Goal: Check status: Check status

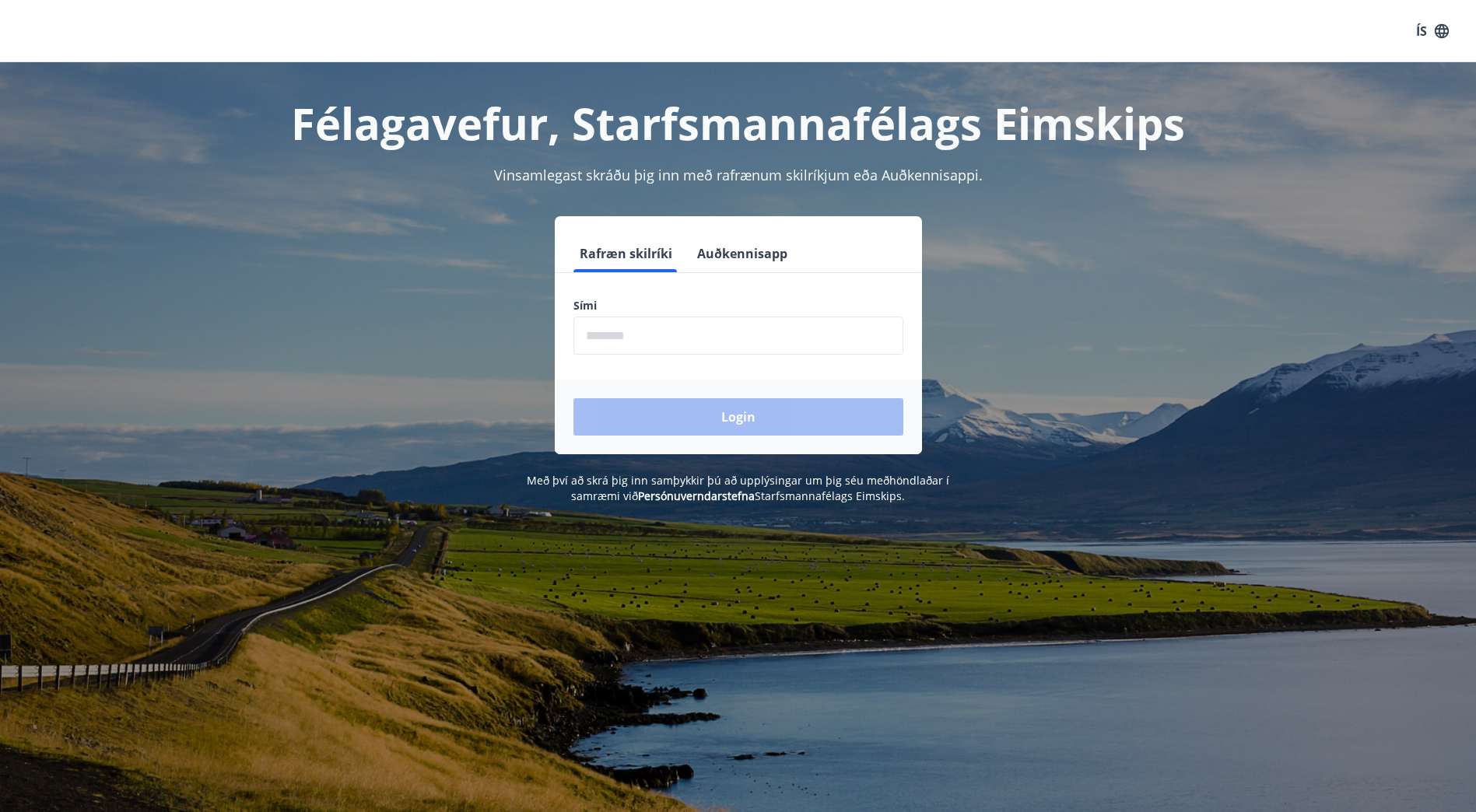
click at [697, 339] on input "phone" at bounding box center [739, 336] width 330 height 38
type input "********"
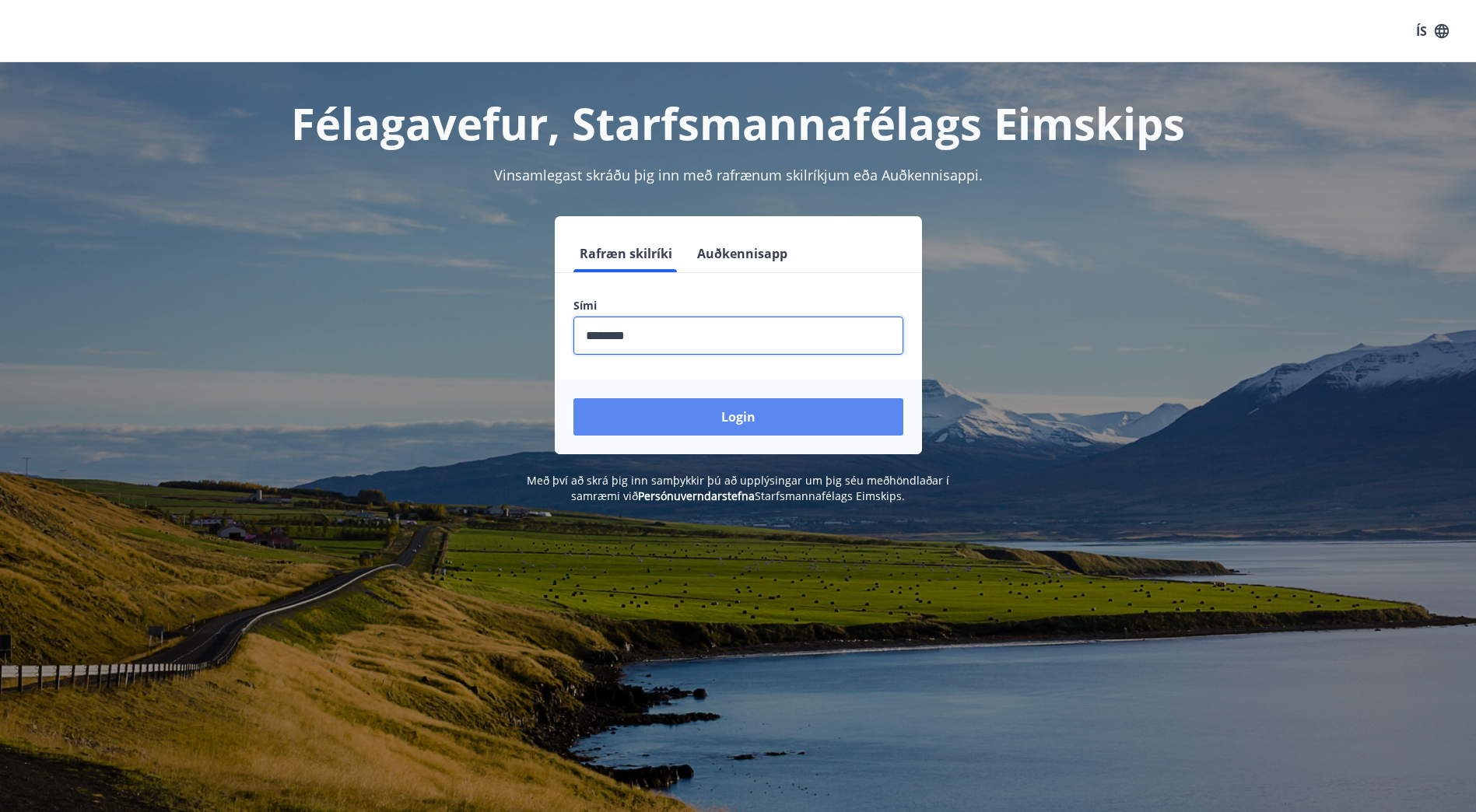
click at [693, 422] on button "Login" at bounding box center [739, 416] width 330 height 38
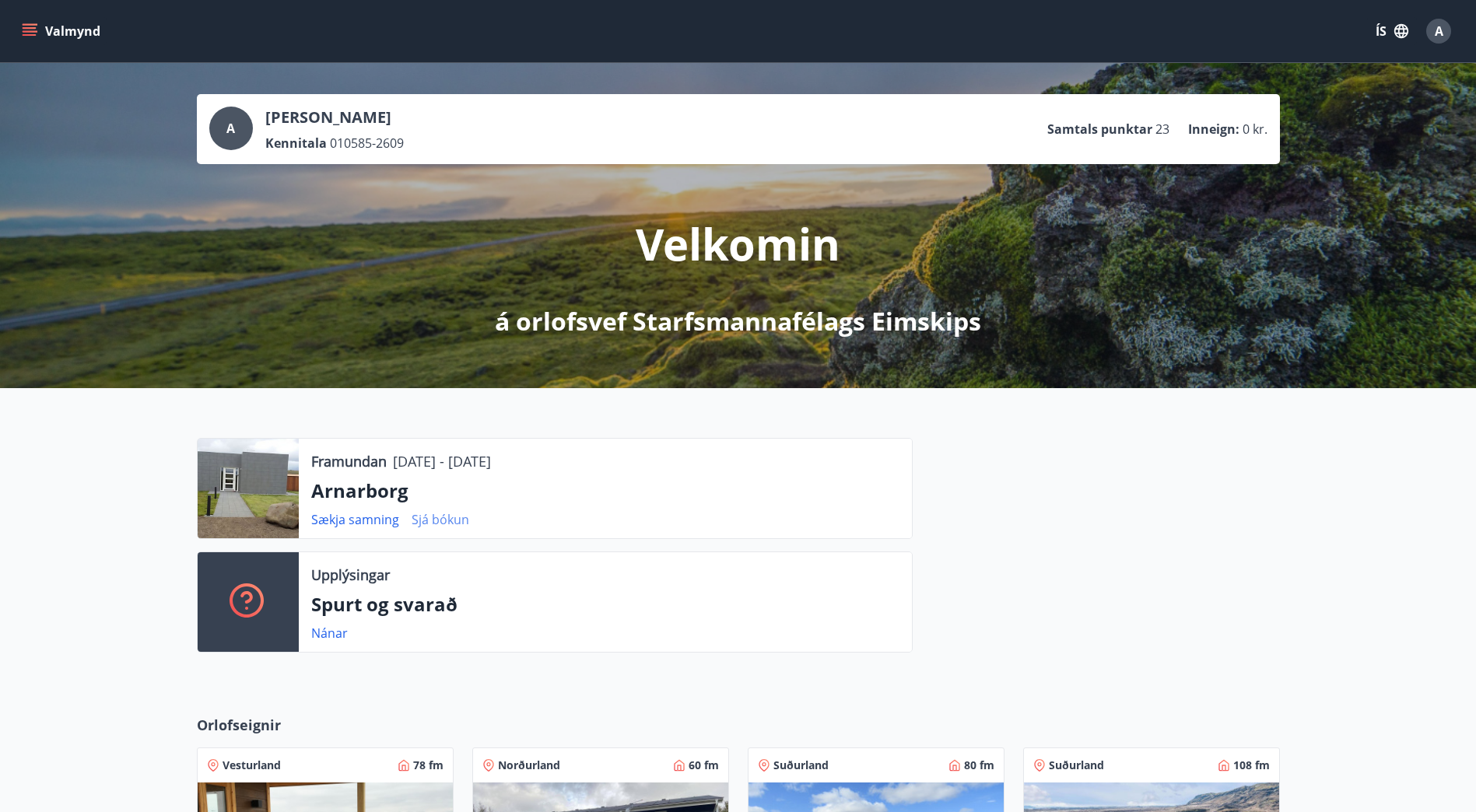
click at [444, 520] on link "Sjá bókun" at bounding box center [440, 520] width 58 height 17
